Goal: Information Seeking & Learning: Get advice/opinions

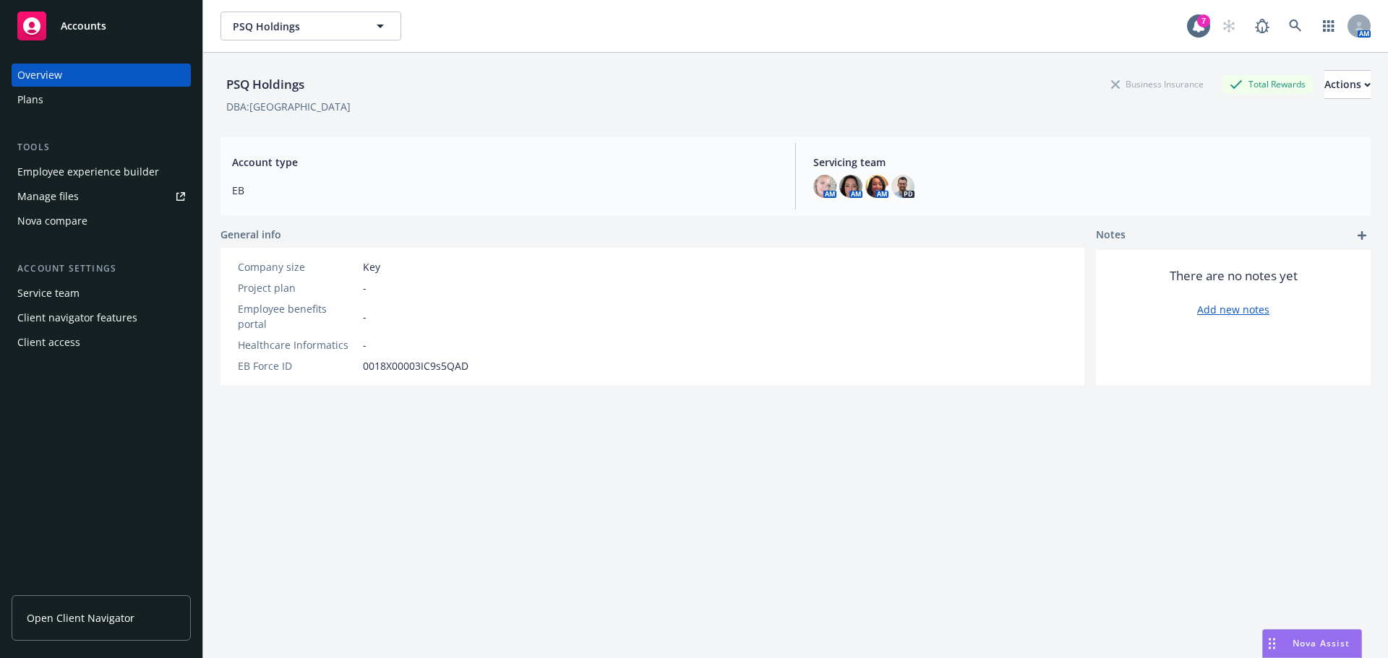
click at [25, 102] on div "Plans" at bounding box center [30, 99] width 26 height 23
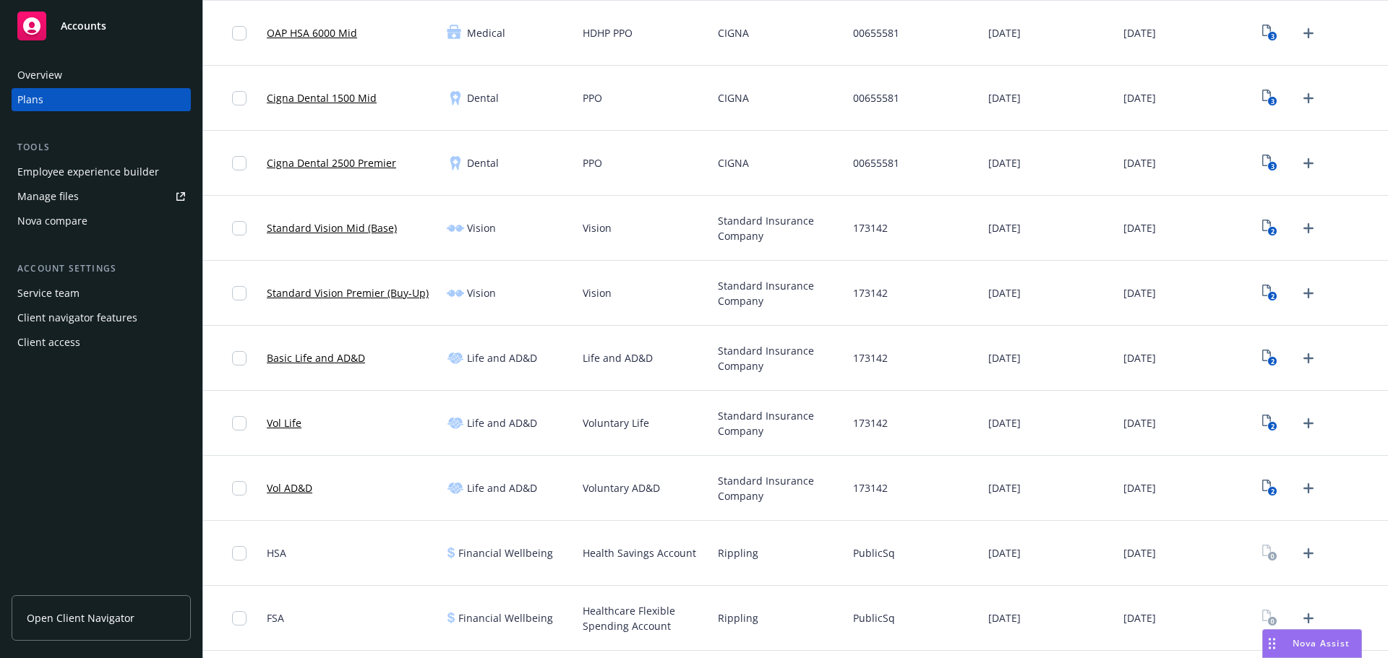
scroll to position [361, 0]
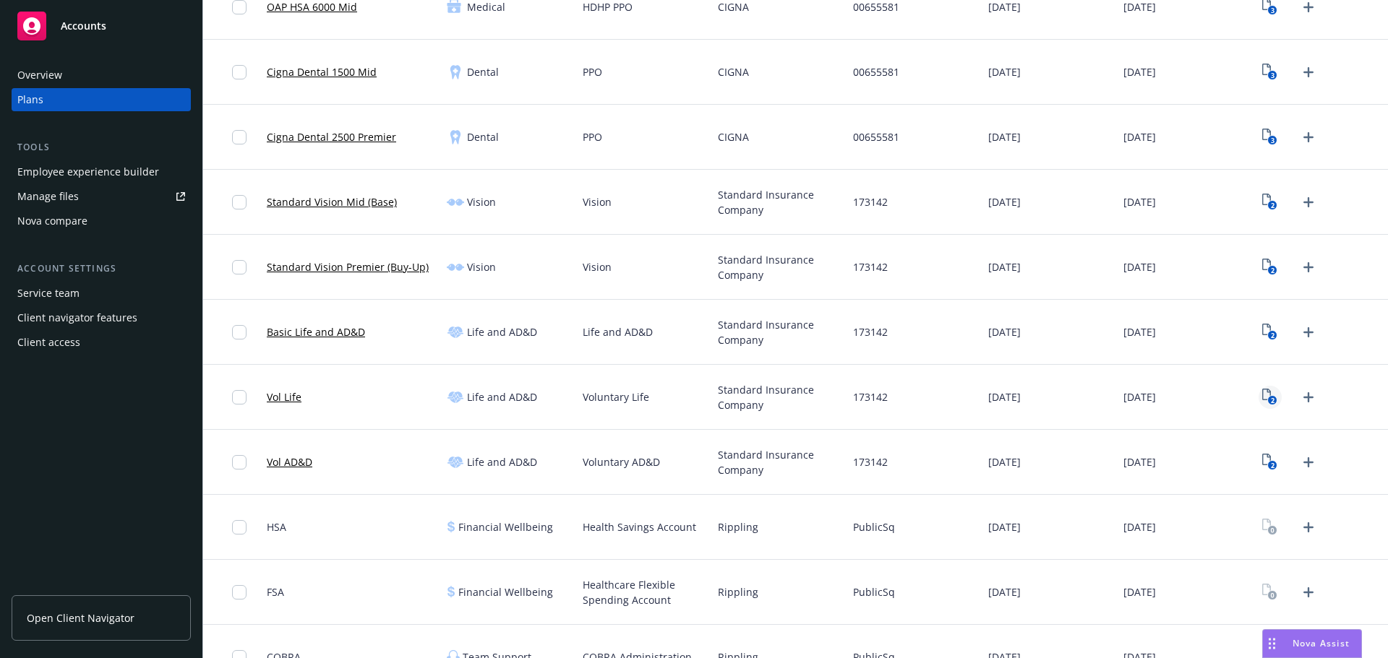
click at [1268, 400] on rect "View Plan Documents" at bounding box center [1272, 400] width 9 height 9
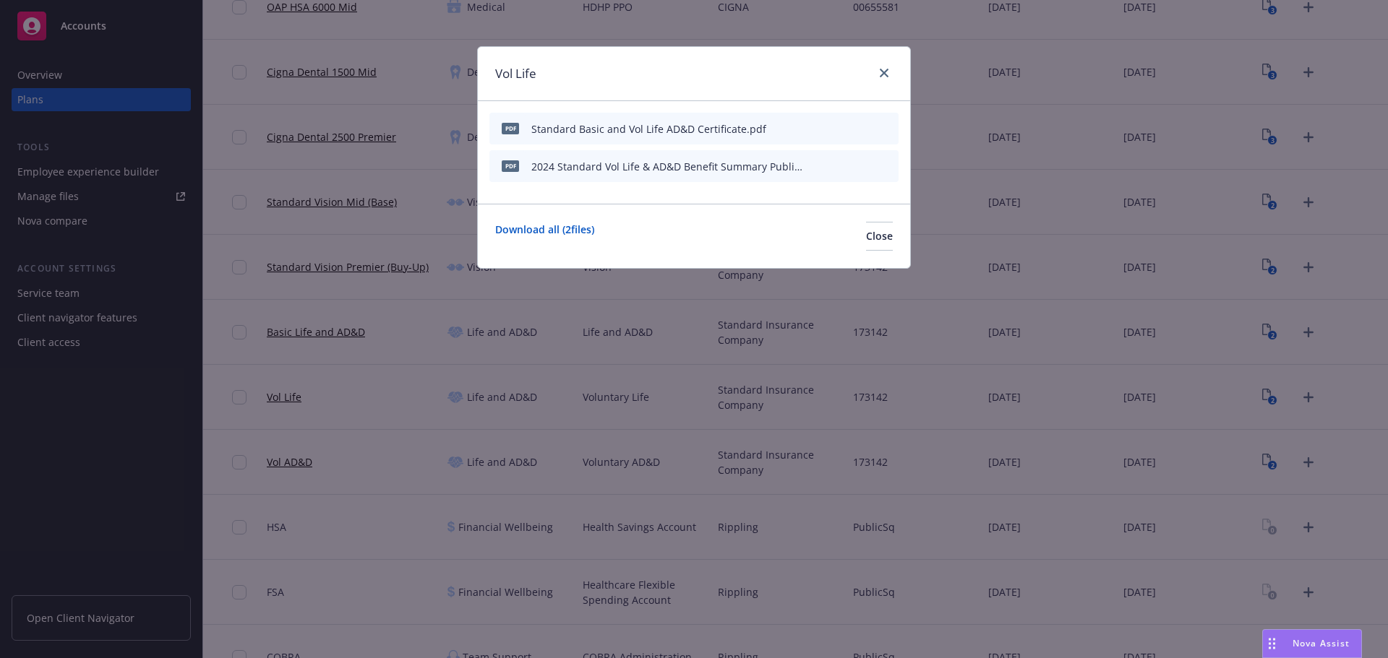
click at [842, 168] on icon "download file" at bounding box center [838, 166] width 12 height 12
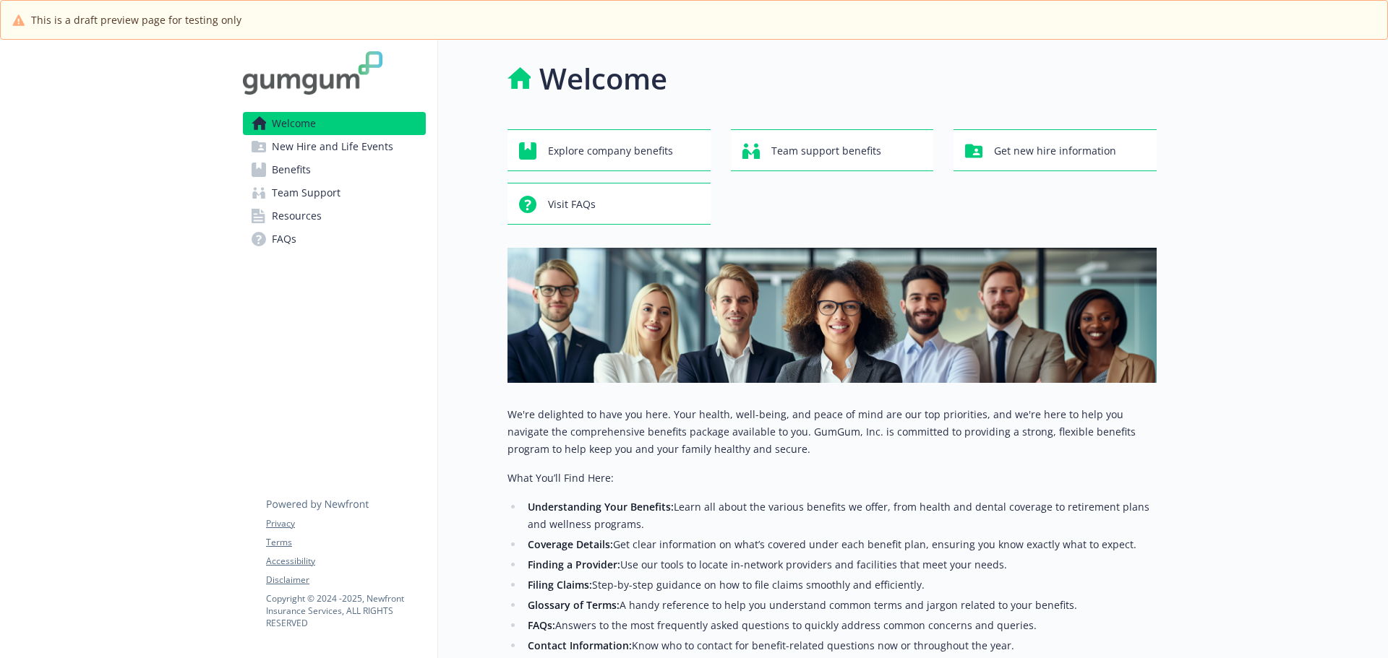
click at [358, 147] on span "New Hire and Life Events" at bounding box center [332, 146] width 121 height 23
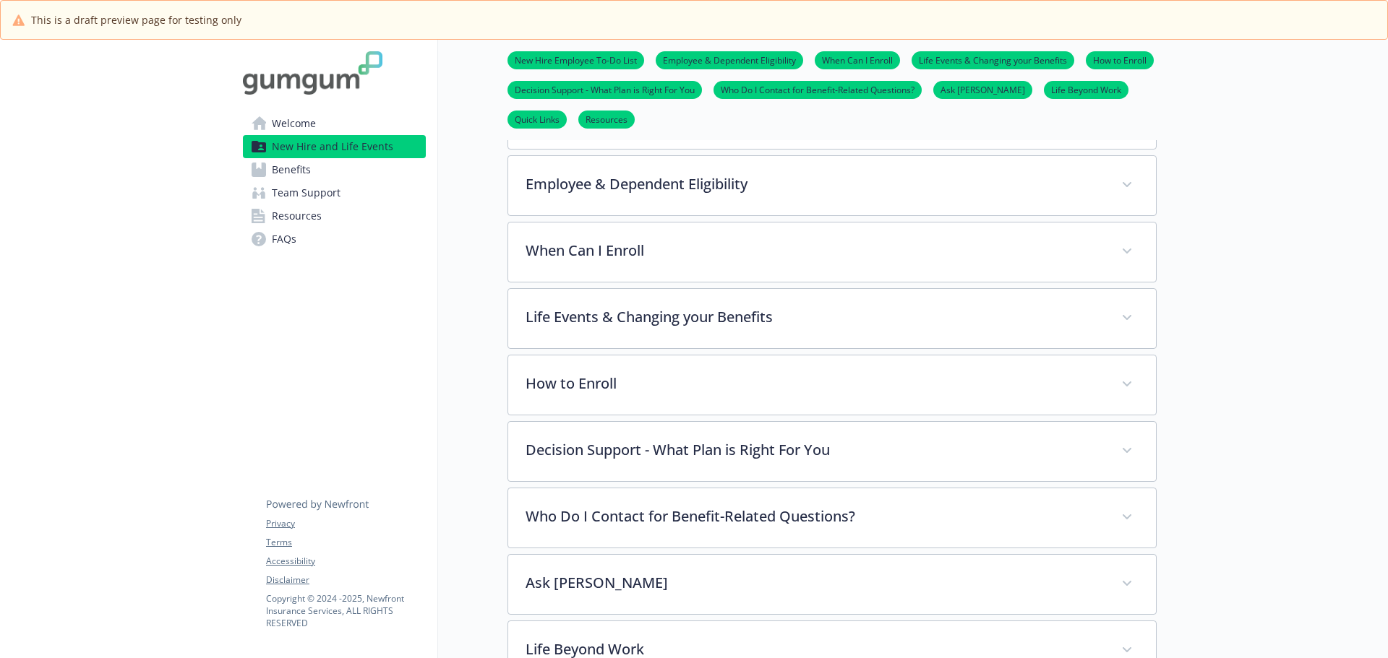
scroll to position [289, 0]
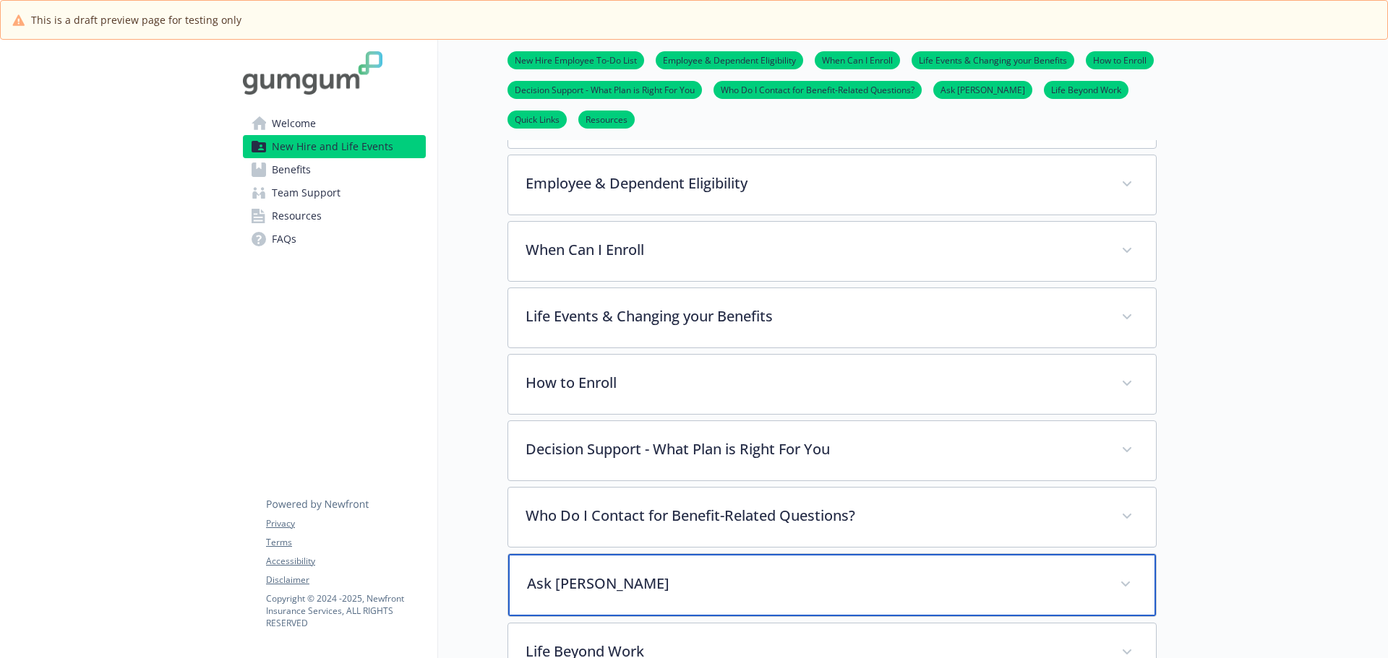
click at [787, 578] on p "Ask [PERSON_NAME]" at bounding box center [814, 584] width 575 height 22
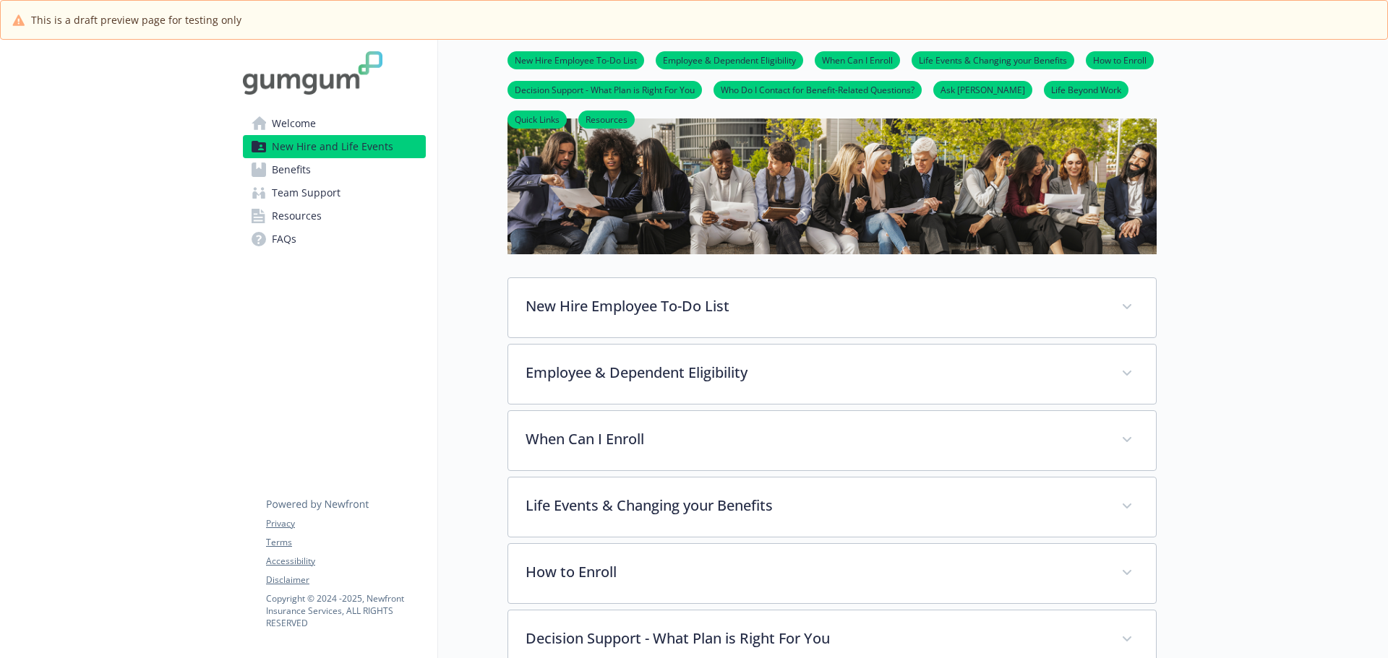
scroll to position [0, 0]
